Goal: Task Accomplishment & Management: Use online tool/utility

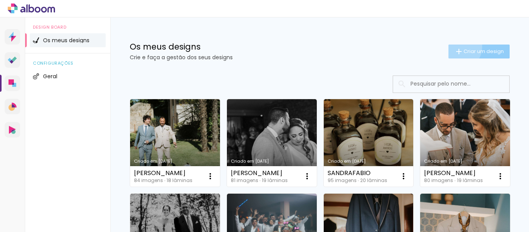
click at [450, 46] on paper-button "Criar um design" at bounding box center [479, 52] width 61 height 14
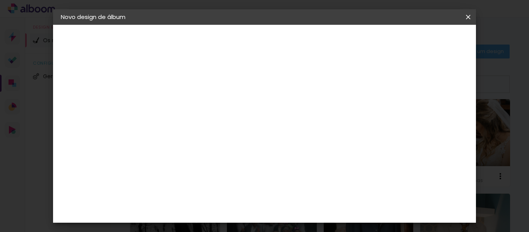
drag, startPoint x: 253, startPoint y: 103, endPoint x: 255, endPoint y: 96, distance: 6.7
click at [188, 100] on input at bounding box center [188, 104] width 0 height 12
type input "[PERSON_NAME] 2"
type paper-input "[PERSON_NAME] 2"
click at [0, 0] on slot "Avançar" at bounding box center [0, 0] width 0 height 0
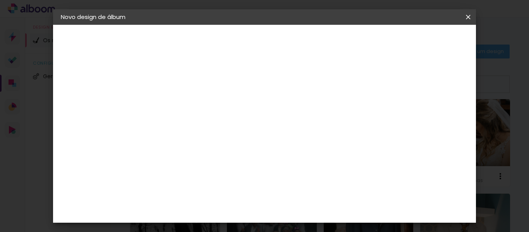
click at [0, 0] on slot "Tamanho Livre" at bounding box center [0, 0] width 0 height 0
click at [301, 45] on paper-button "Avançar" at bounding box center [282, 40] width 38 height 13
click at [428, 47] on paper-button "Iniciar design" at bounding box center [402, 40] width 51 height 13
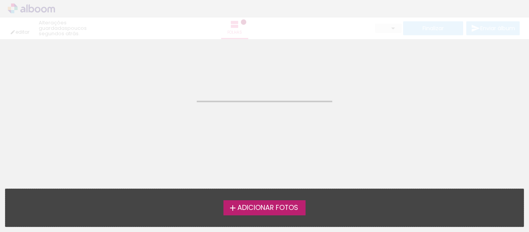
click at [275, 210] on span "Adicionar Fotos" at bounding box center [268, 208] width 61 height 7
click at [0, 0] on input "file" at bounding box center [0, 0] width 0 height 0
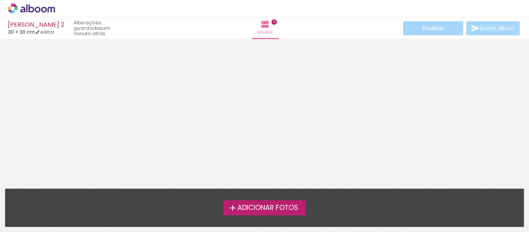
click at [286, 207] on span "Adicionar Fotos" at bounding box center [268, 208] width 61 height 7
click at [0, 0] on input "file" at bounding box center [0, 0] width 0 height 0
